Goal: Information Seeking & Learning: Learn about a topic

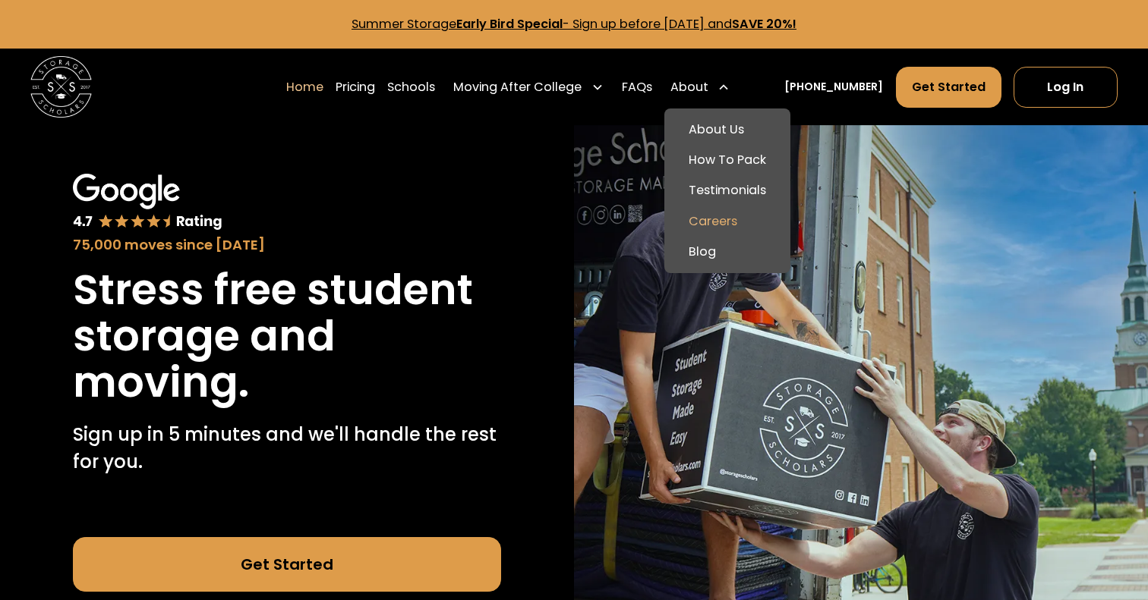
click at [749, 215] on link "Careers" at bounding box center [727, 221] width 114 height 30
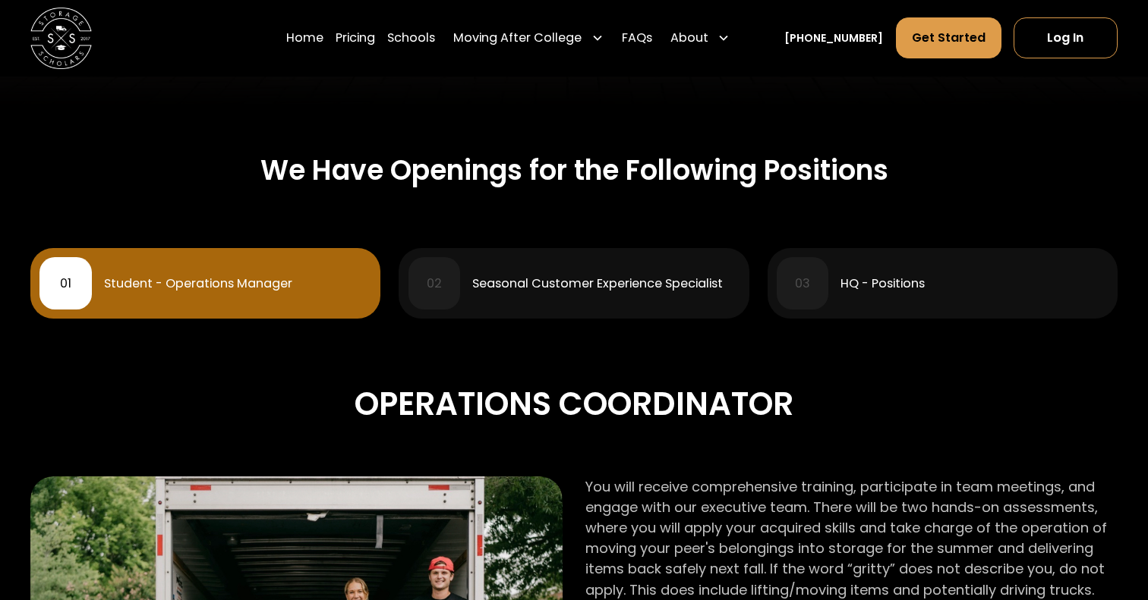
scroll to position [471, 0]
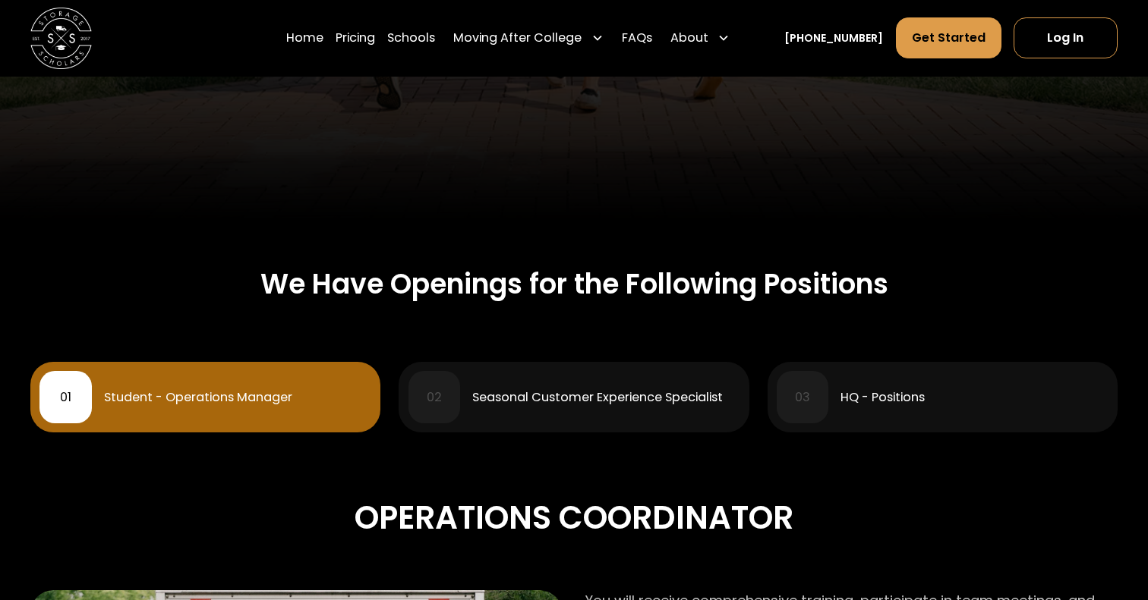
click at [253, 411] on div "01 Student - Operations Manager" at bounding box center [205, 397] width 332 height 52
click at [550, 401] on div "Seasonal Customer Experience Specialist" at bounding box center [597, 398] width 250 height 12
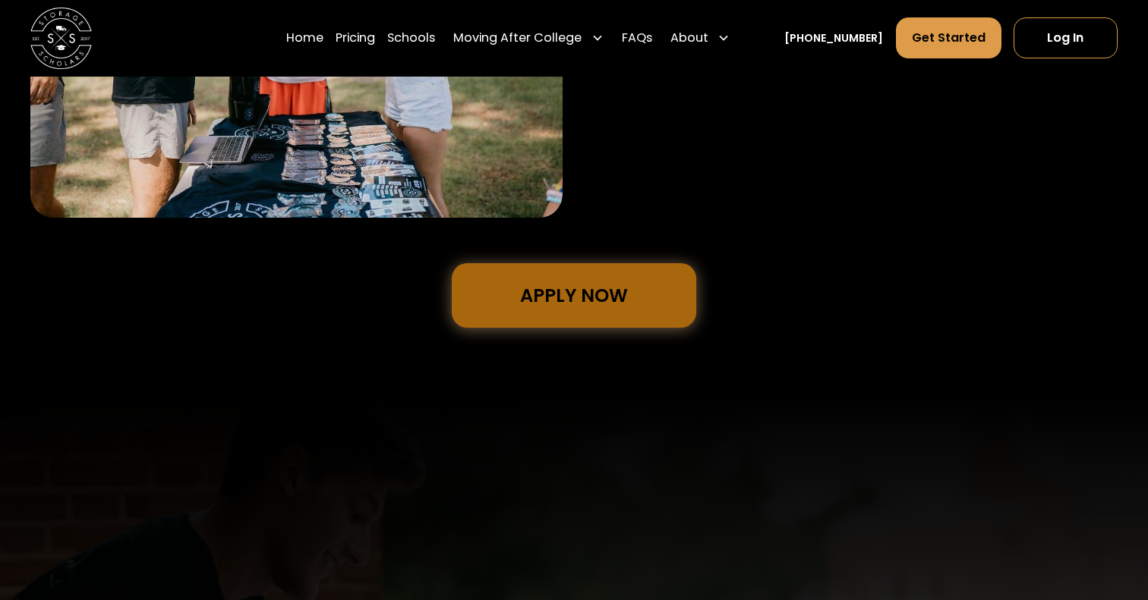
scroll to position [1232, 0]
click at [574, 292] on link "Apply Now" at bounding box center [574, 296] width 244 height 65
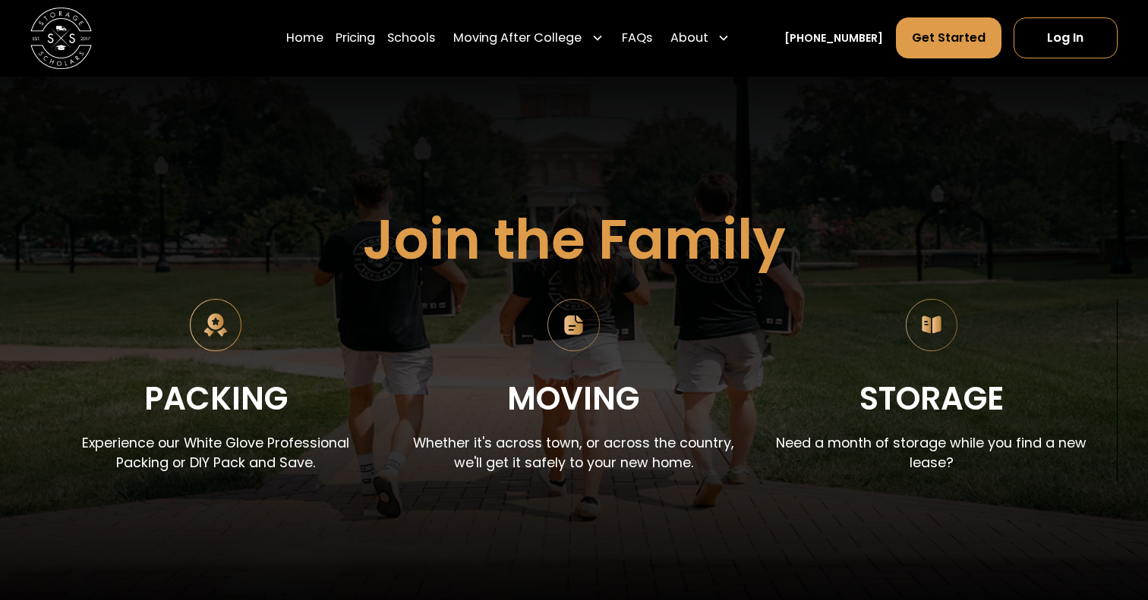
scroll to position [0, 0]
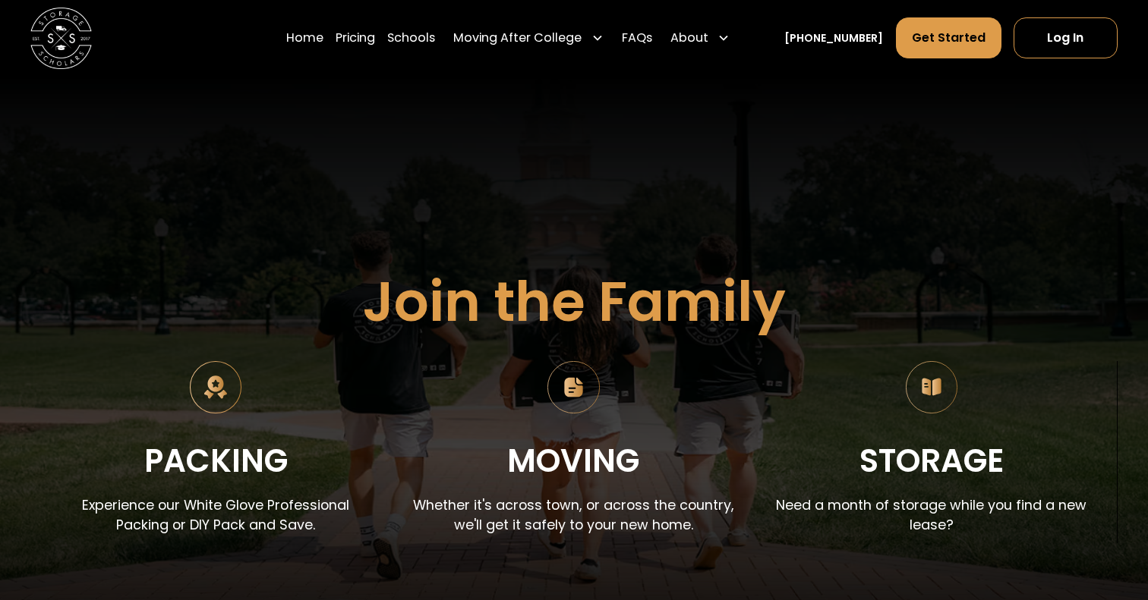
click at [45, 49] on img at bounding box center [60, 38] width 61 height 61
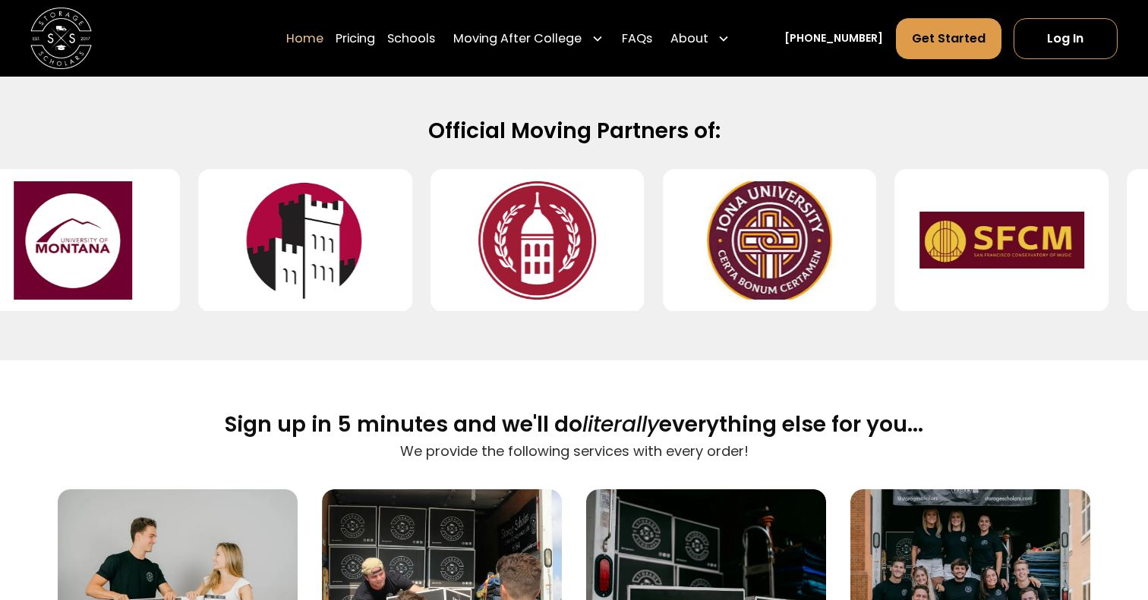
scroll to position [471, 0]
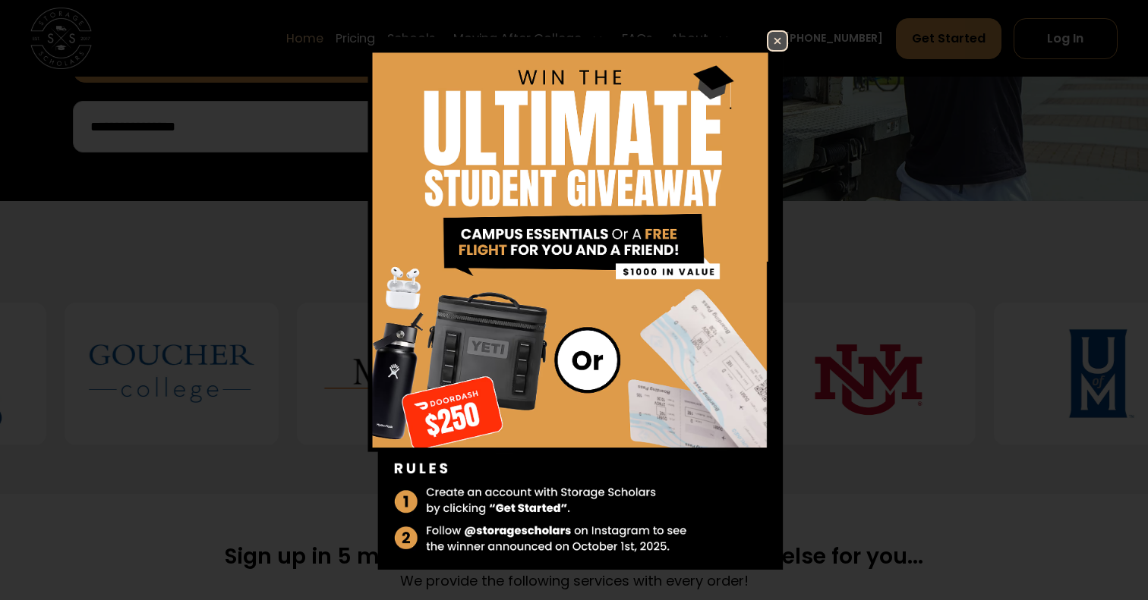
click at [786, 39] on link at bounding box center [777, 40] width 21 height 21
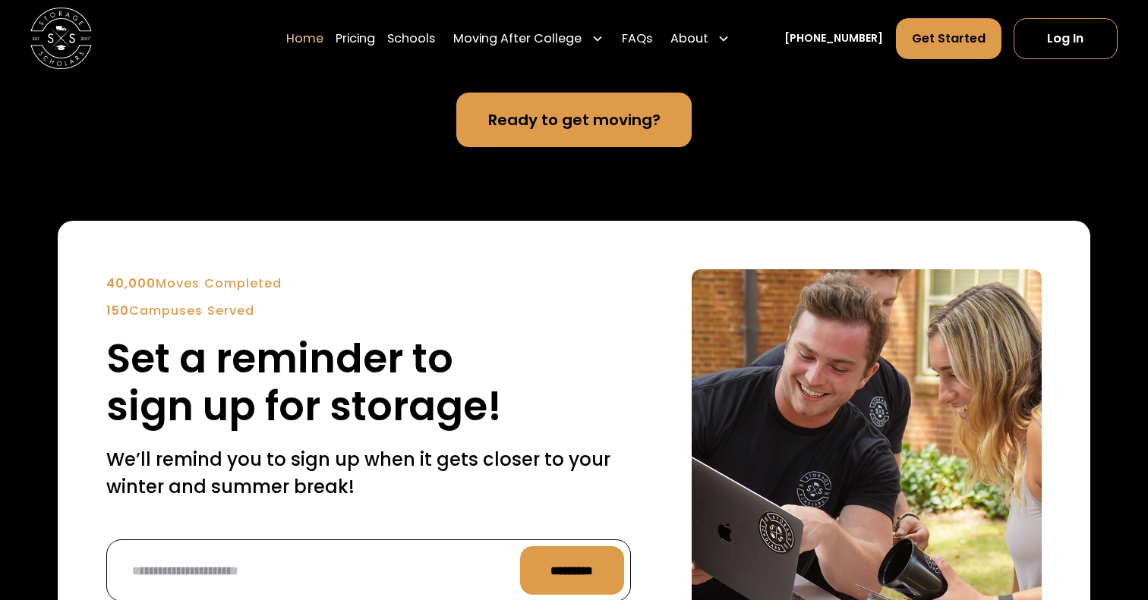
scroll to position [3552, 0]
